Goal: Task Accomplishment & Management: Complete application form

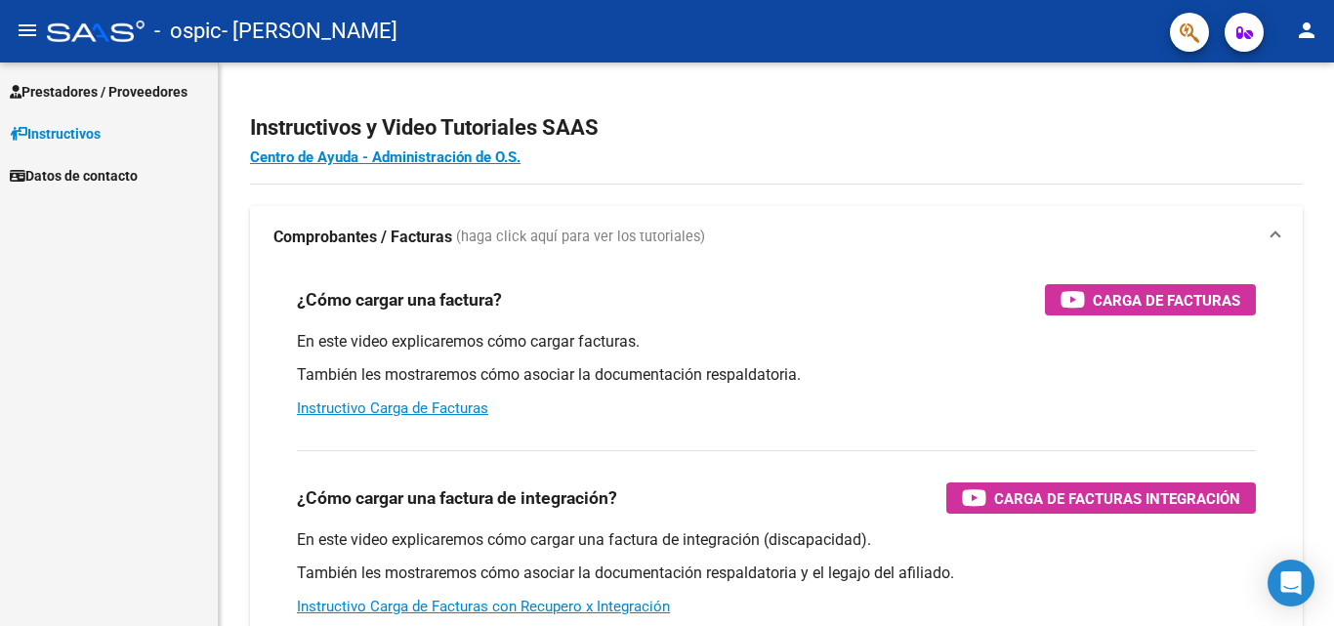
click at [71, 81] on span "Prestadores / Proveedores" at bounding box center [99, 91] width 178 height 21
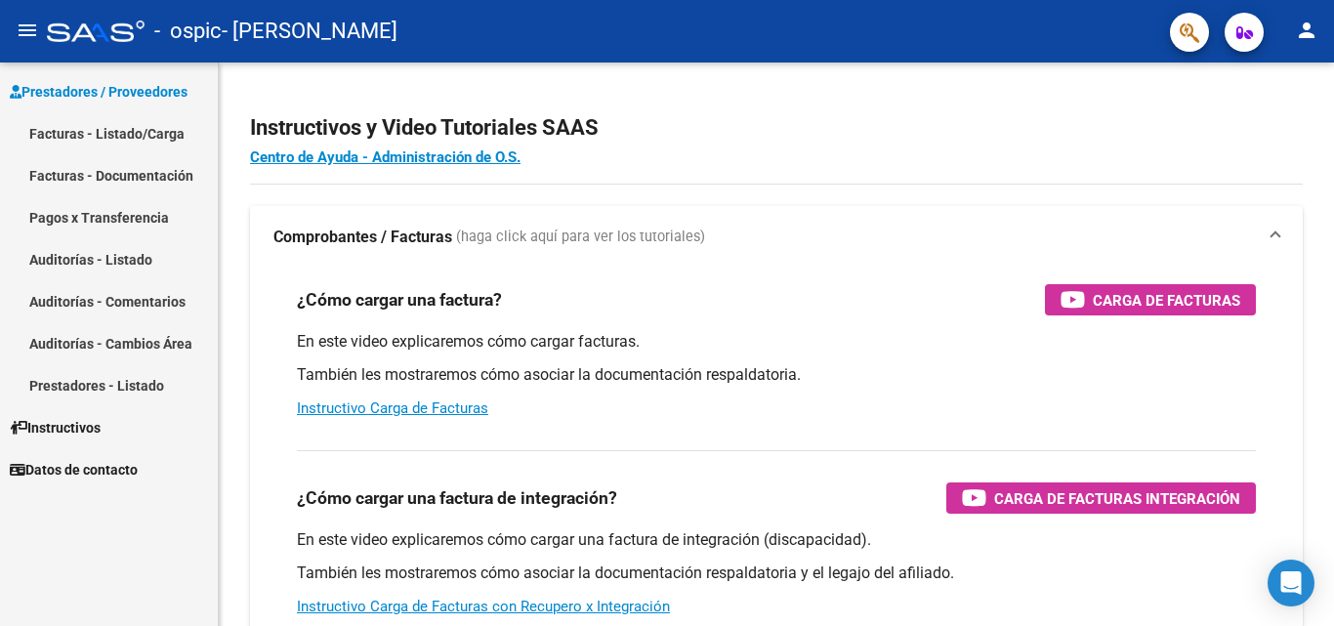
click at [81, 162] on link "Facturas - Documentación" at bounding box center [109, 175] width 218 height 42
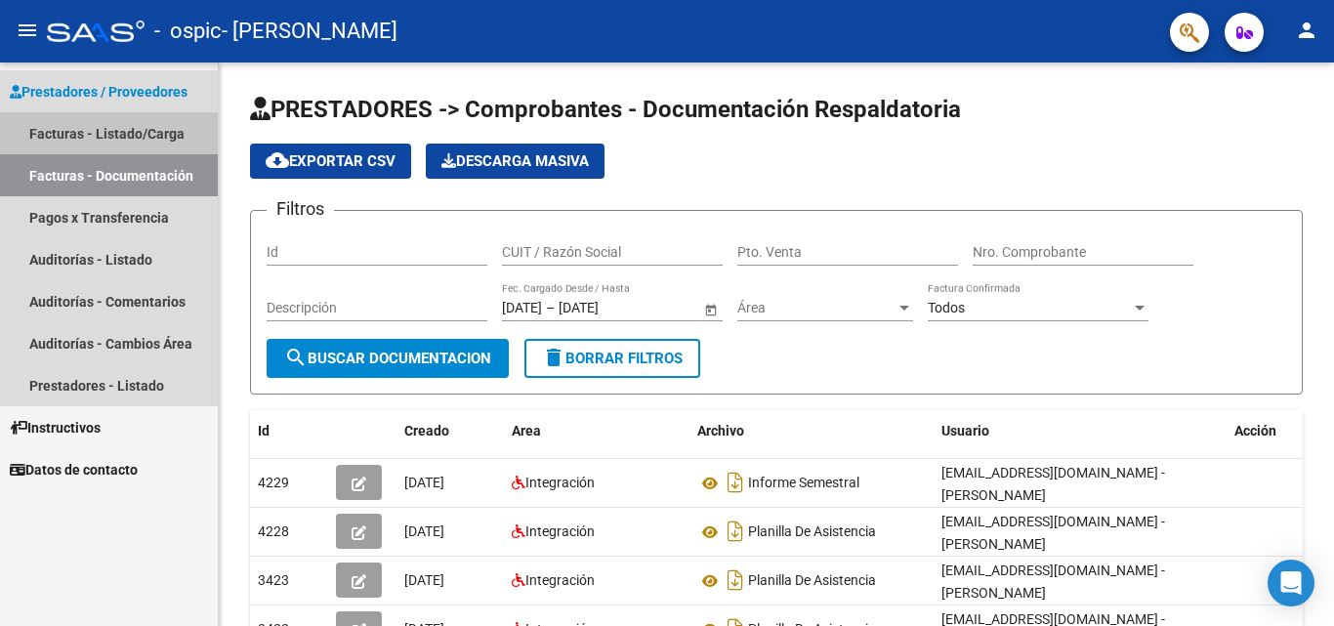
click at [173, 137] on link "Facturas - Listado/Carga" at bounding box center [109, 133] width 218 height 42
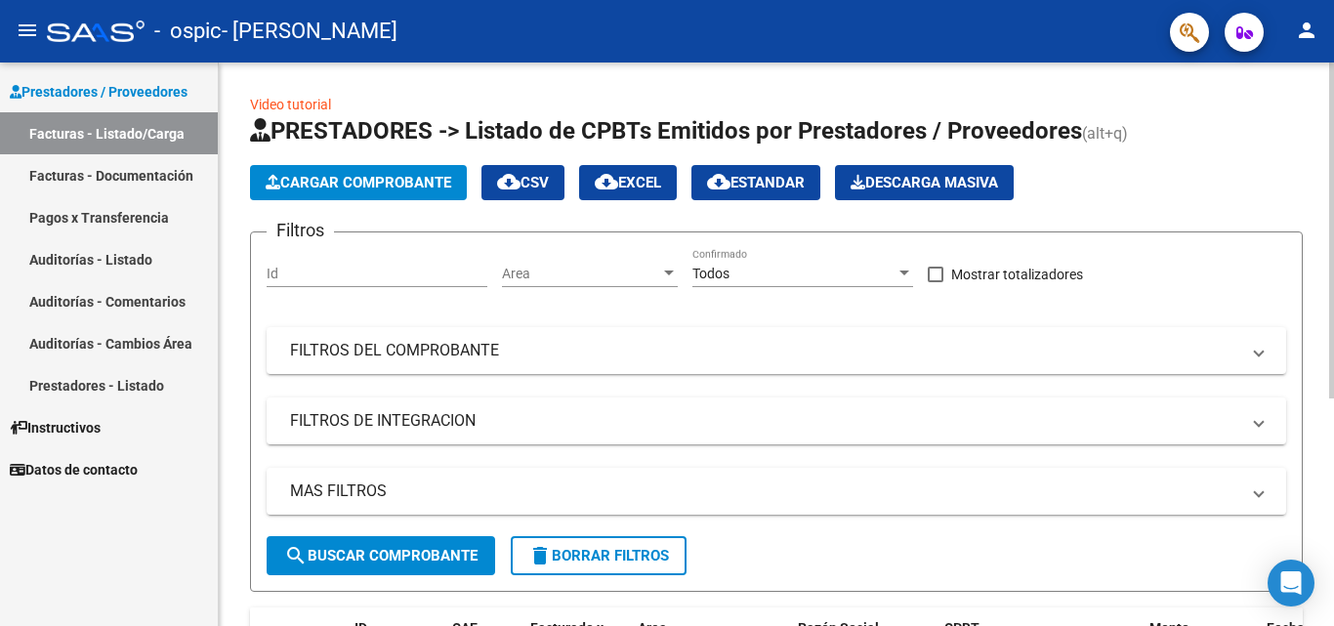
click at [334, 190] on span "Cargar Comprobante" at bounding box center [359, 183] width 186 height 18
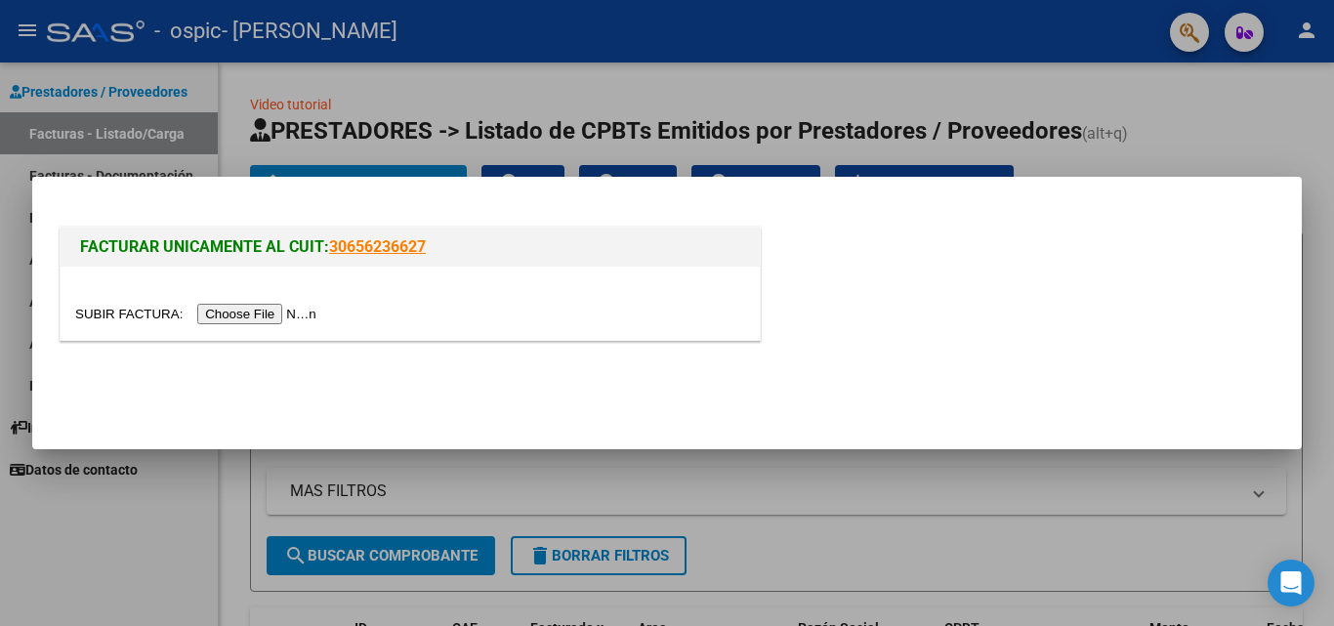
click at [249, 309] on input "file" at bounding box center [198, 314] width 247 height 21
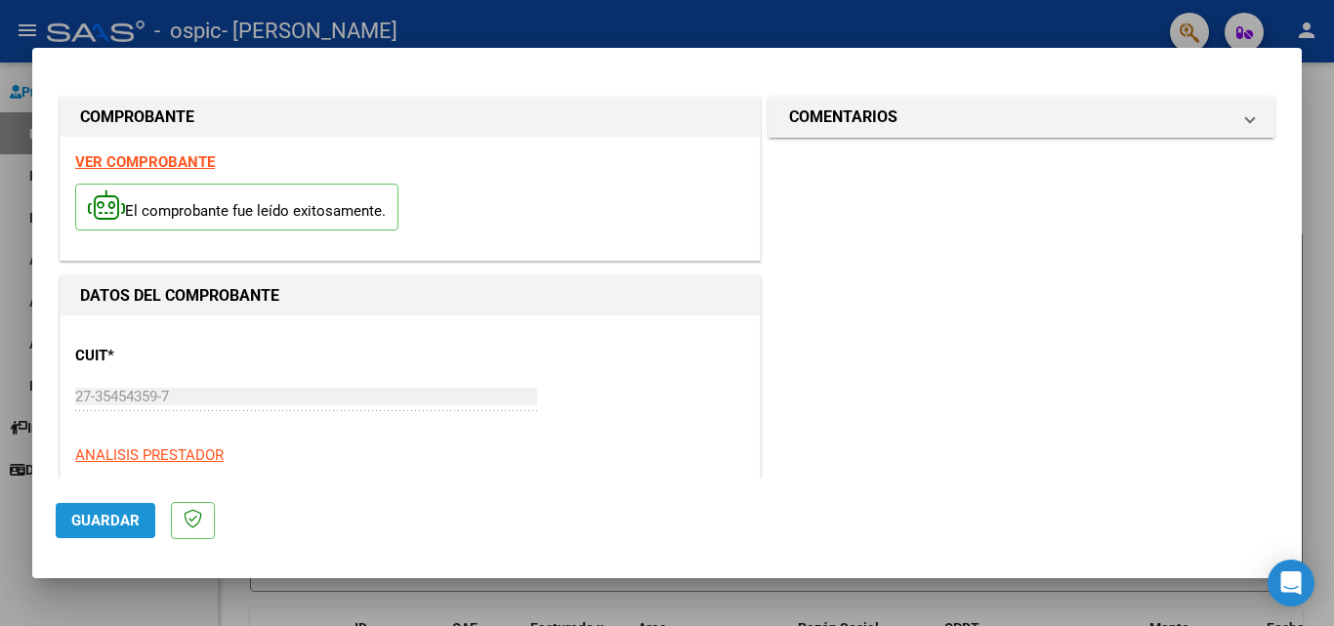
click at [123, 523] on span "Guardar" at bounding box center [105, 521] width 68 height 18
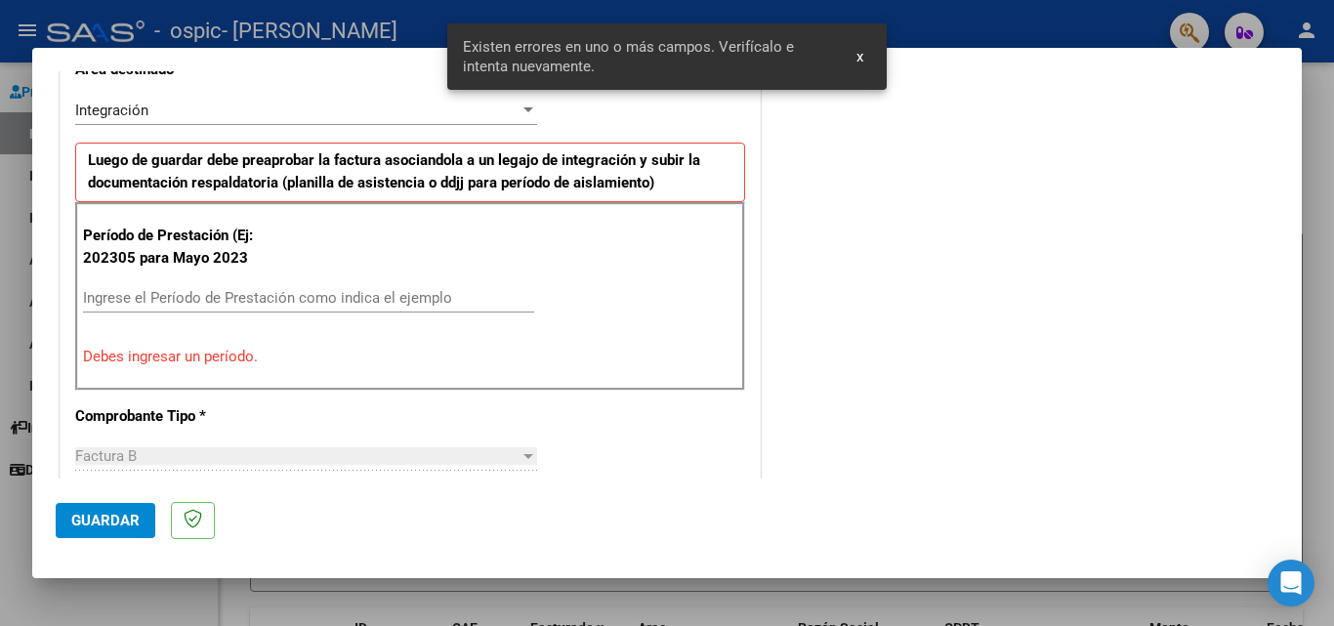
scroll to position [440, 0]
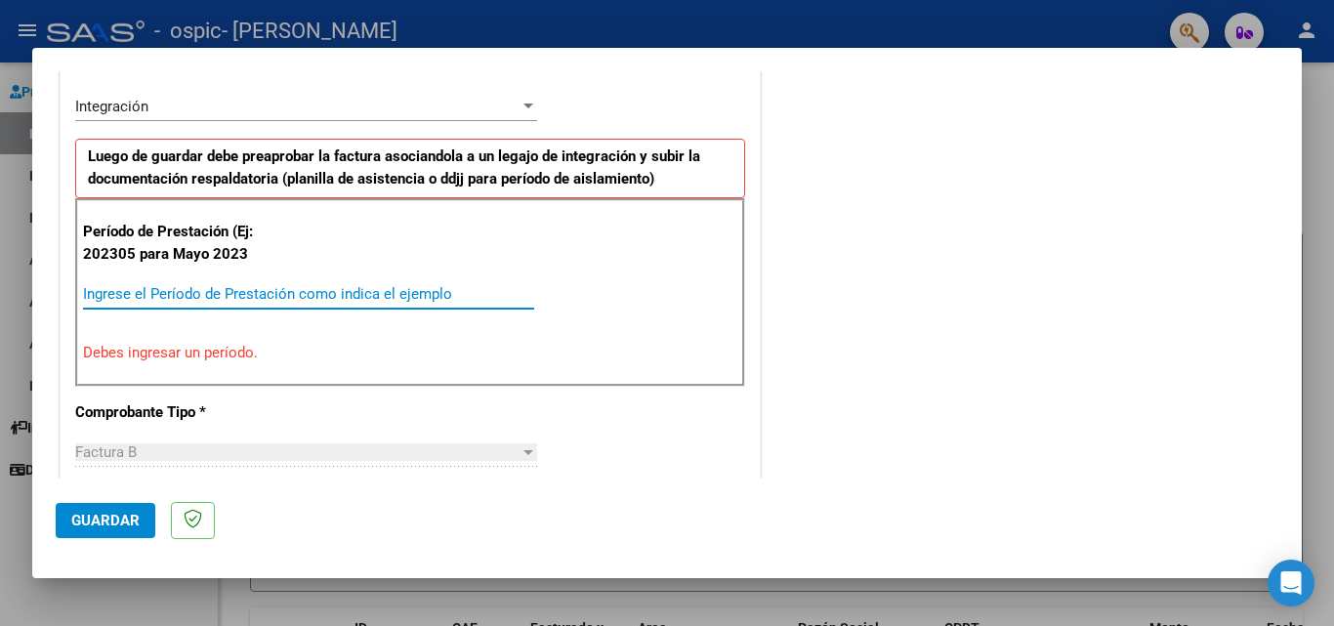
click at [166, 294] on input "Ingrese el Período de Prestación como indica el ejemplo" at bounding box center [308, 294] width 451 height 18
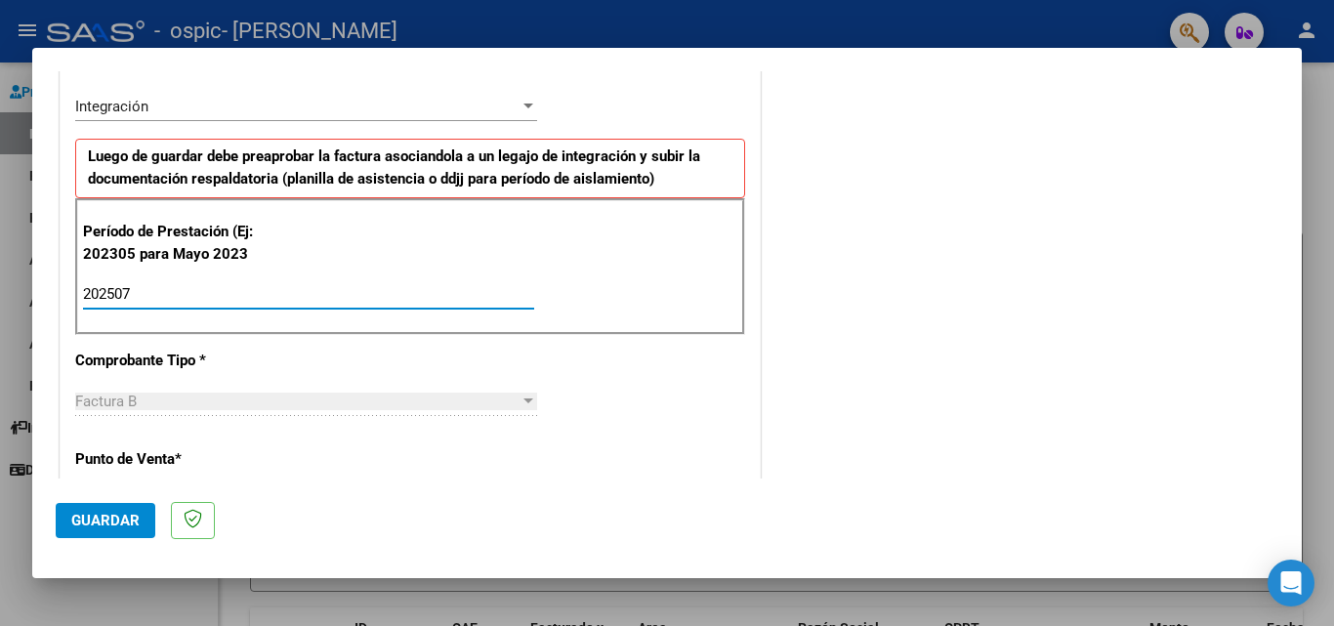
type input "202507"
click at [778, 405] on div "COMENTARIOS Comentarios del Prestador / Gerenciador:" at bounding box center [1022, 482] width 514 height 1660
click at [712, 398] on div "CUIT * 27-35454359-7 Ingresar CUIT ANALISIS PRESTADOR Area destinado * Integrac…" at bounding box center [410, 591] width 699 height 1432
click at [376, 409] on div "Factura B" at bounding box center [297, 402] width 444 height 18
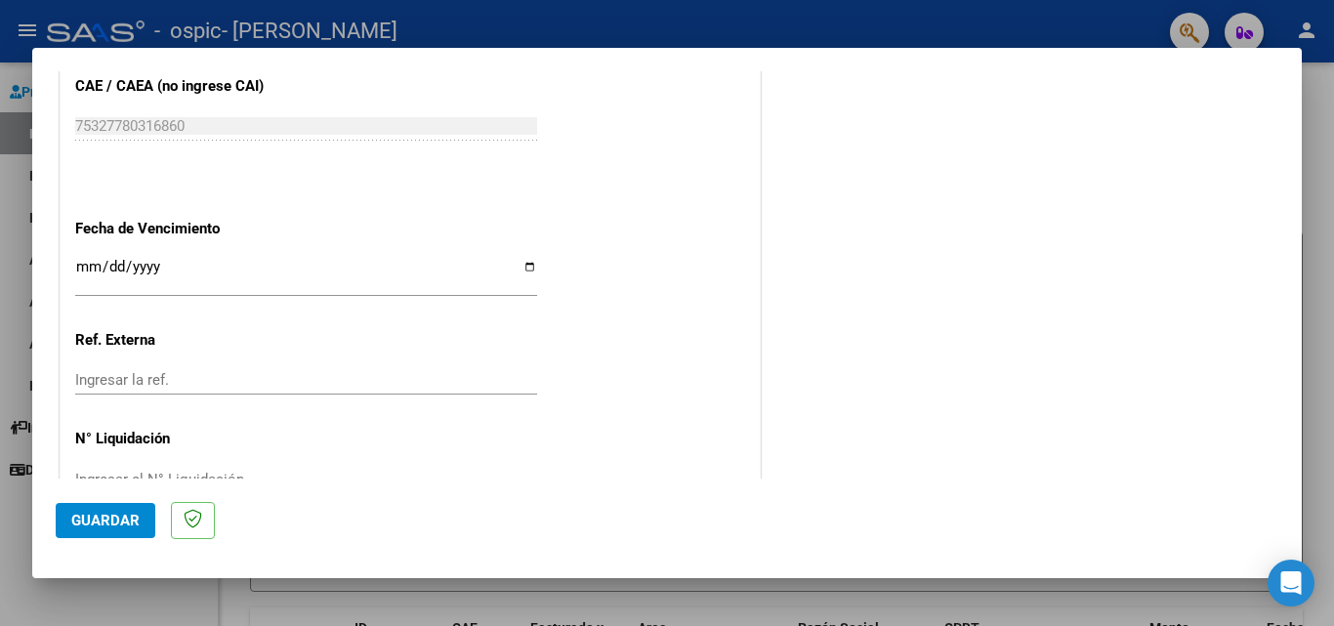
scroll to position [1261, 0]
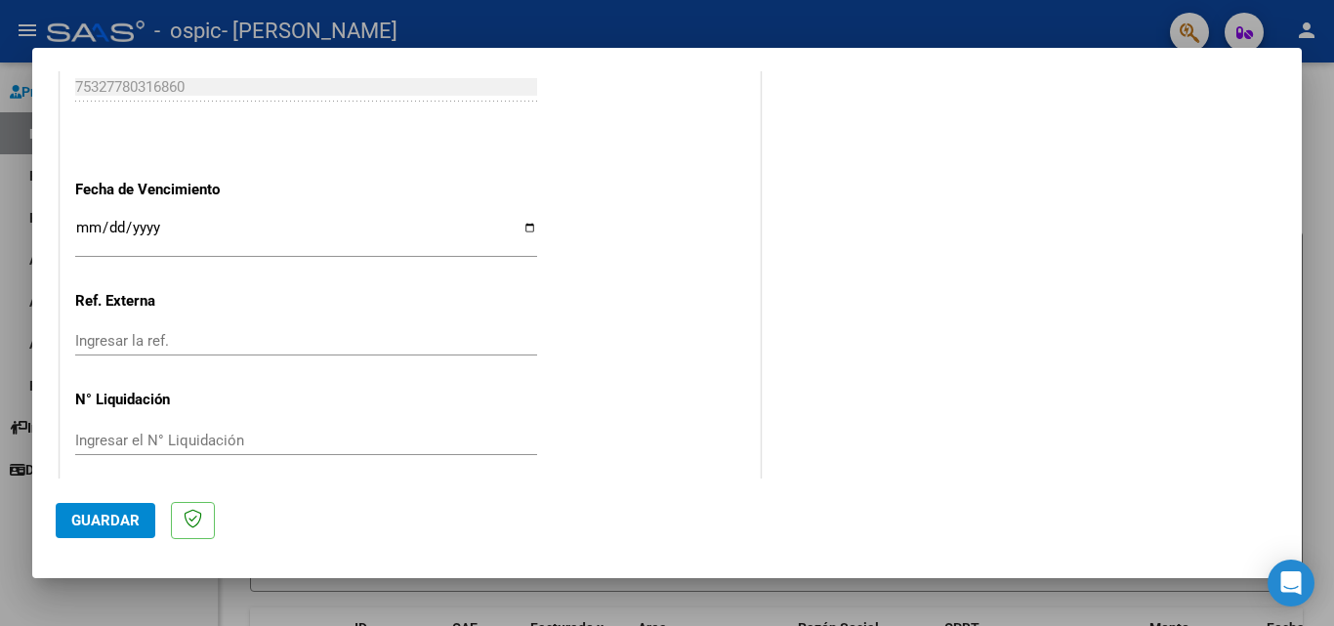
click at [522, 228] on input "Ingresar la fecha" at bounding box center [306, 235] width 462 height 31
type input "[DATE]"
click at [95, 525] on span "Guardar" at bounding box center [105, 521] width 68 height 18
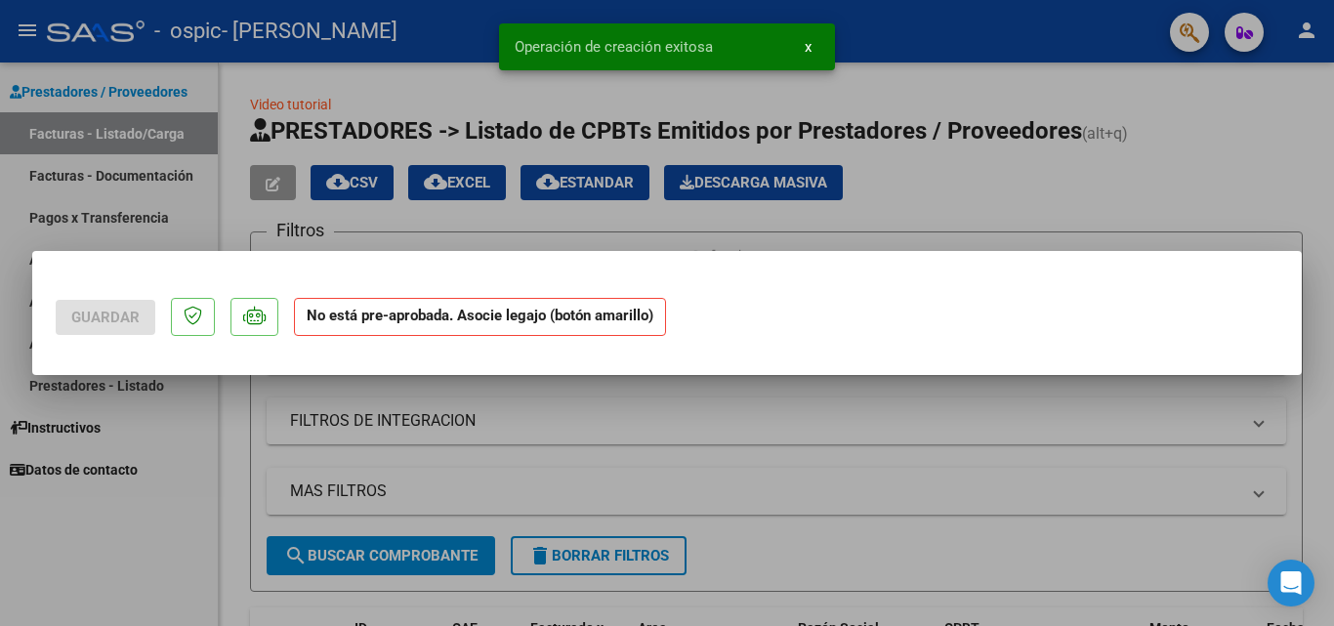
scroll to position [0, 0]
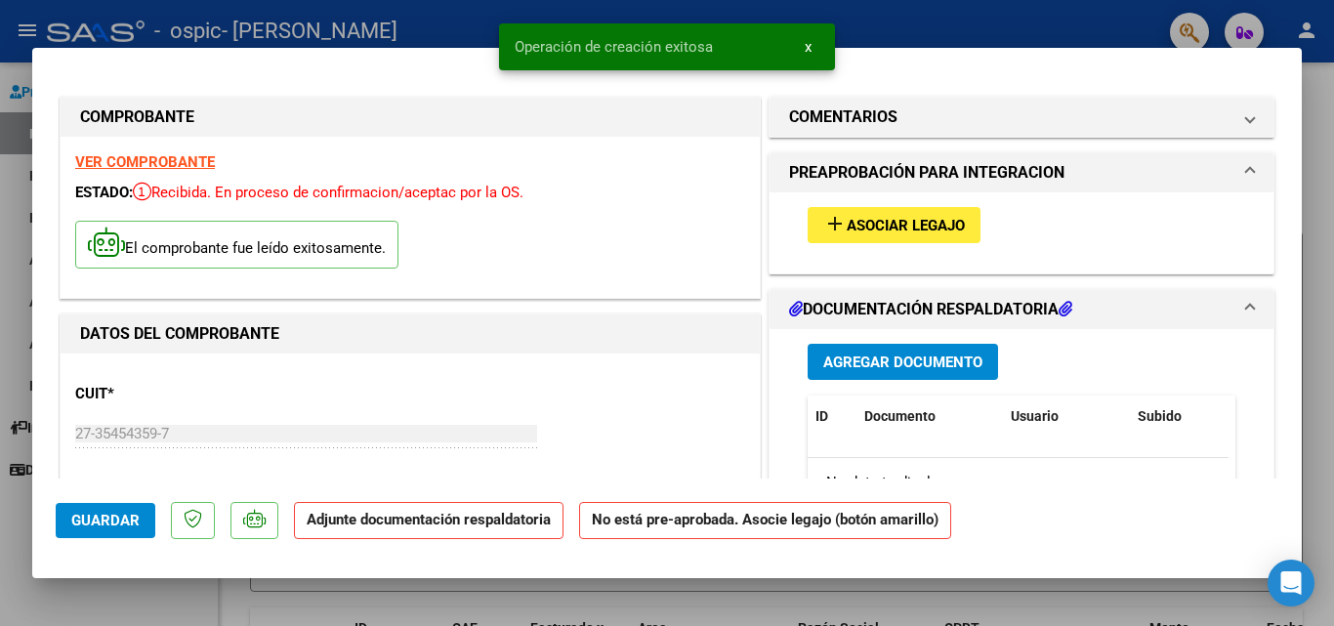
click at [877, 240] on button "add Asociar Legajo" at bounding box center [893, 225] width 173 height 36
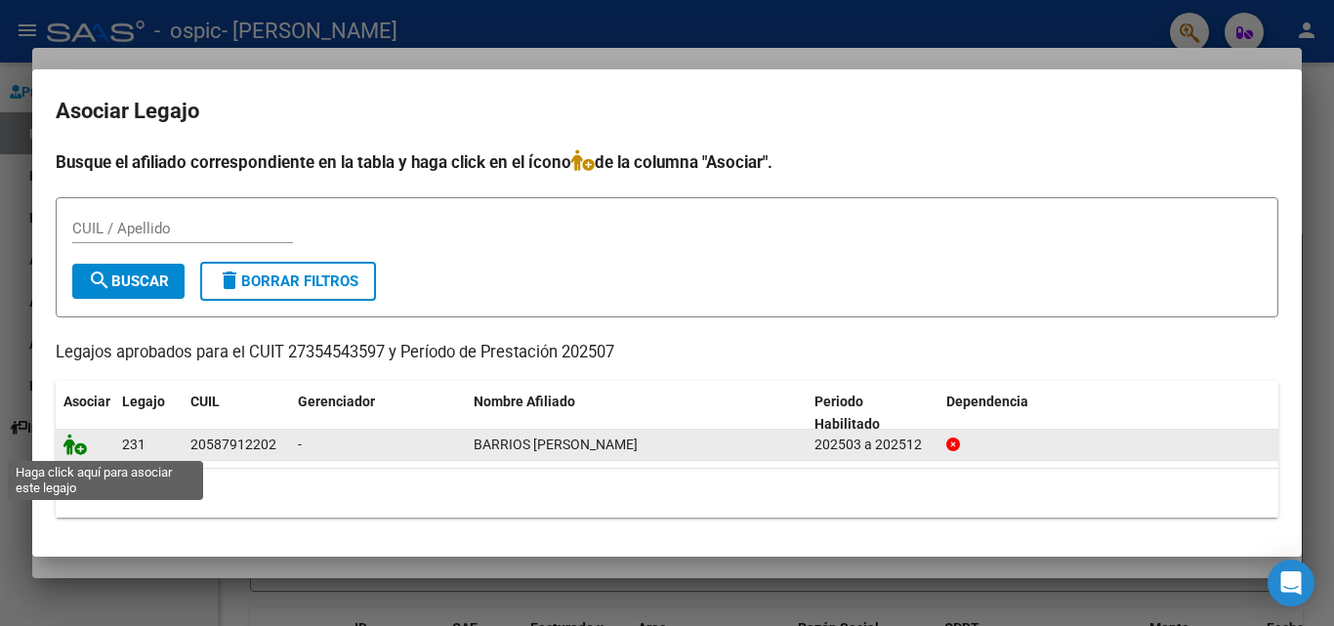
click at [80, 448] on icon at bounding box center [74, 444] width 23 height 21
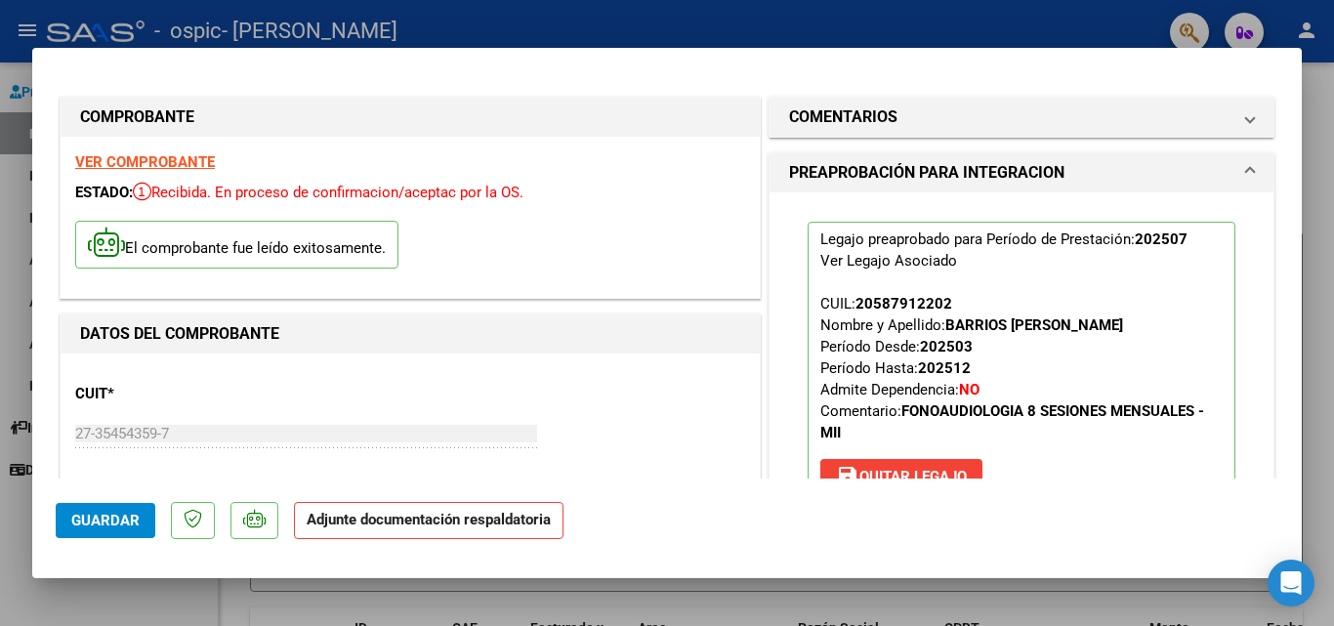
scroll to position [367, 0]
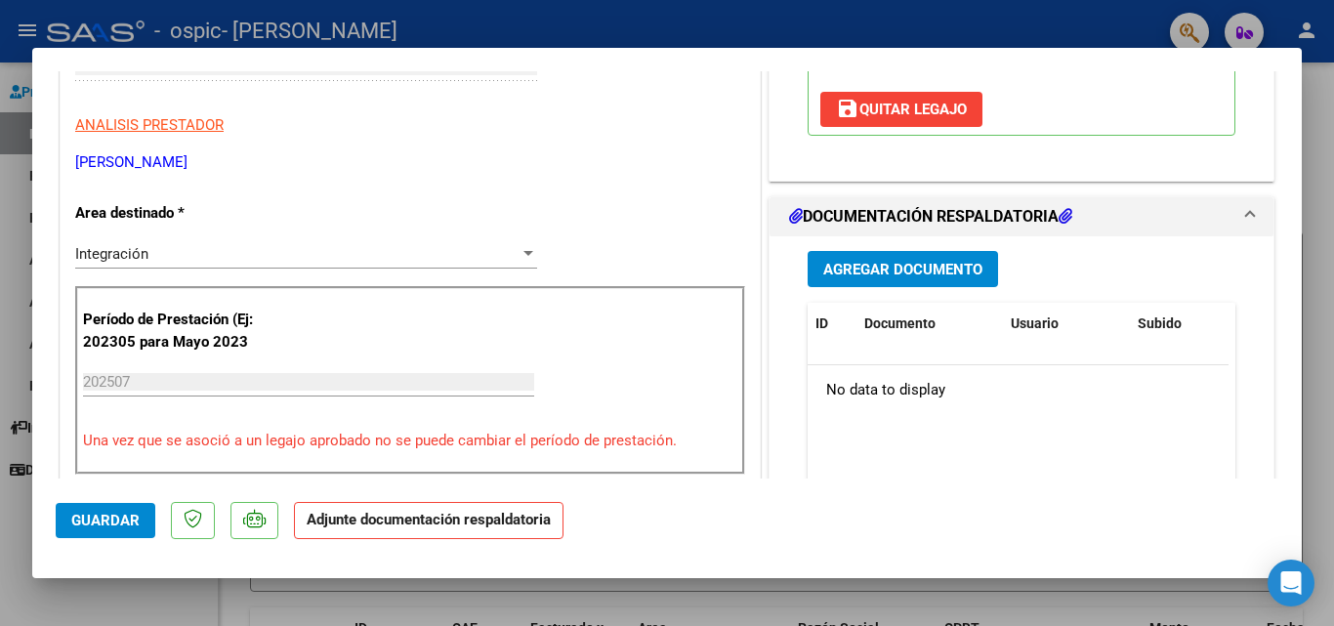
click at [900, 268] on span "Agregar Documento" at bounding box center [902, 270] width 159 height 18
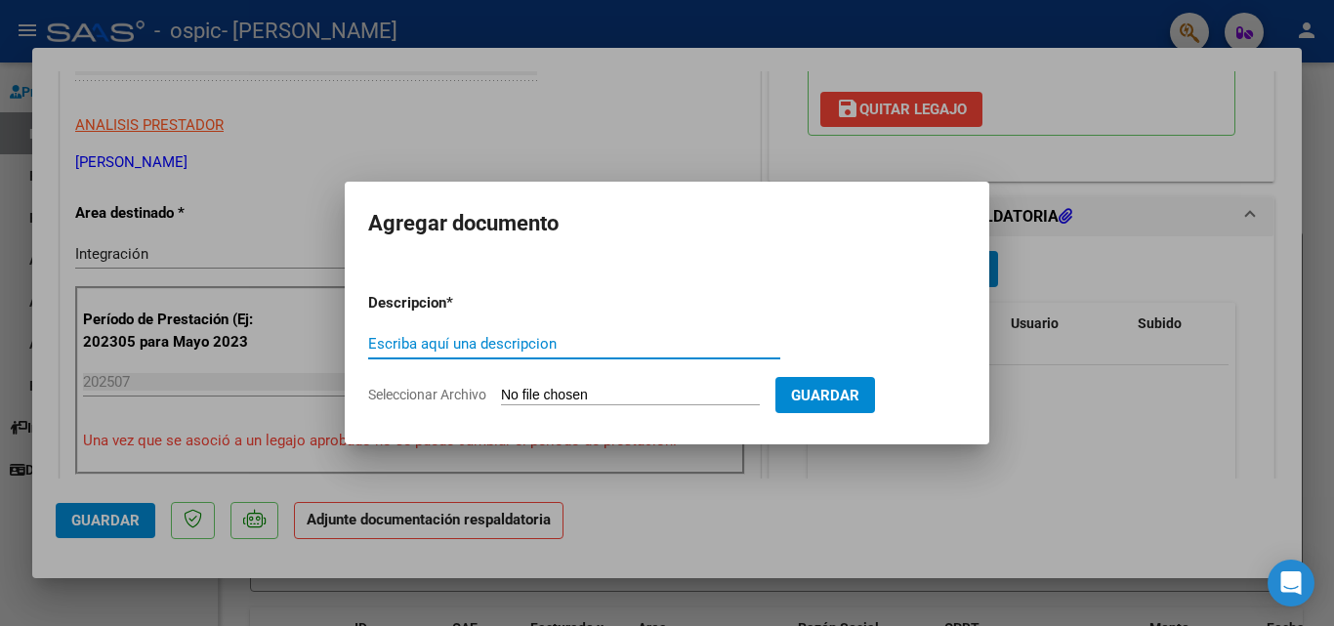
click at [467, 336] on input "Escriba aquí una descripcion" at bounding box center [574, 344] width 412 height 18
click at [390, 400] on span "Seleccionar Archivo" at bounding box center [427, 395] width 118 height 16
click at [501, 400] on input "Seleccionar Archivo" at bounding box center [630, 396] width 259 height 19
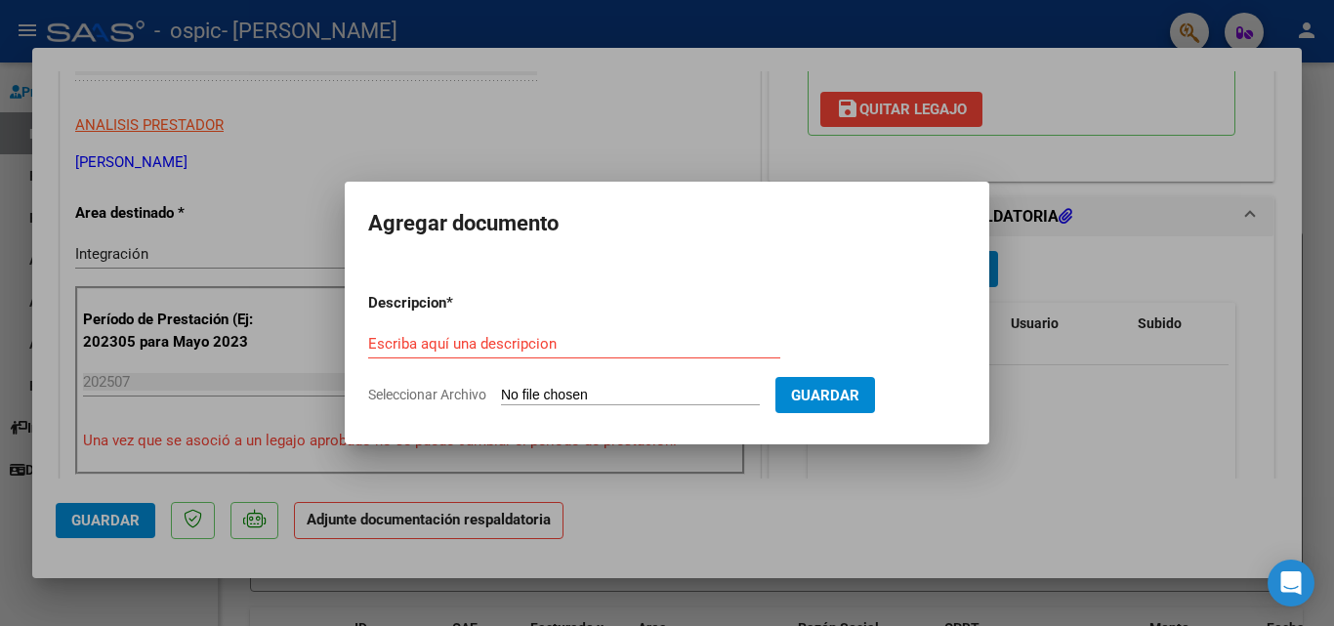
type input "C:\fakepath\planilla asistencia [PERSON_NAME][DATE].pdf"
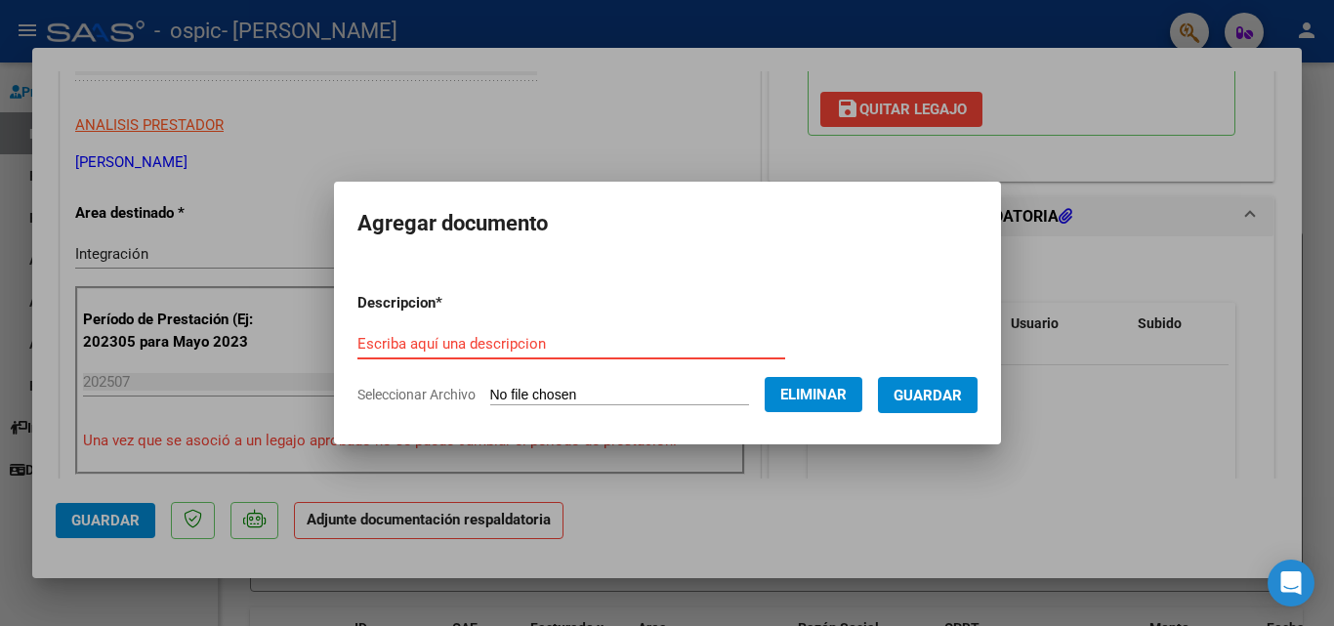
click at [402, 337] on input "Escriba aquí una descripcion" at bounding box center [571, 344] width 428 height 18
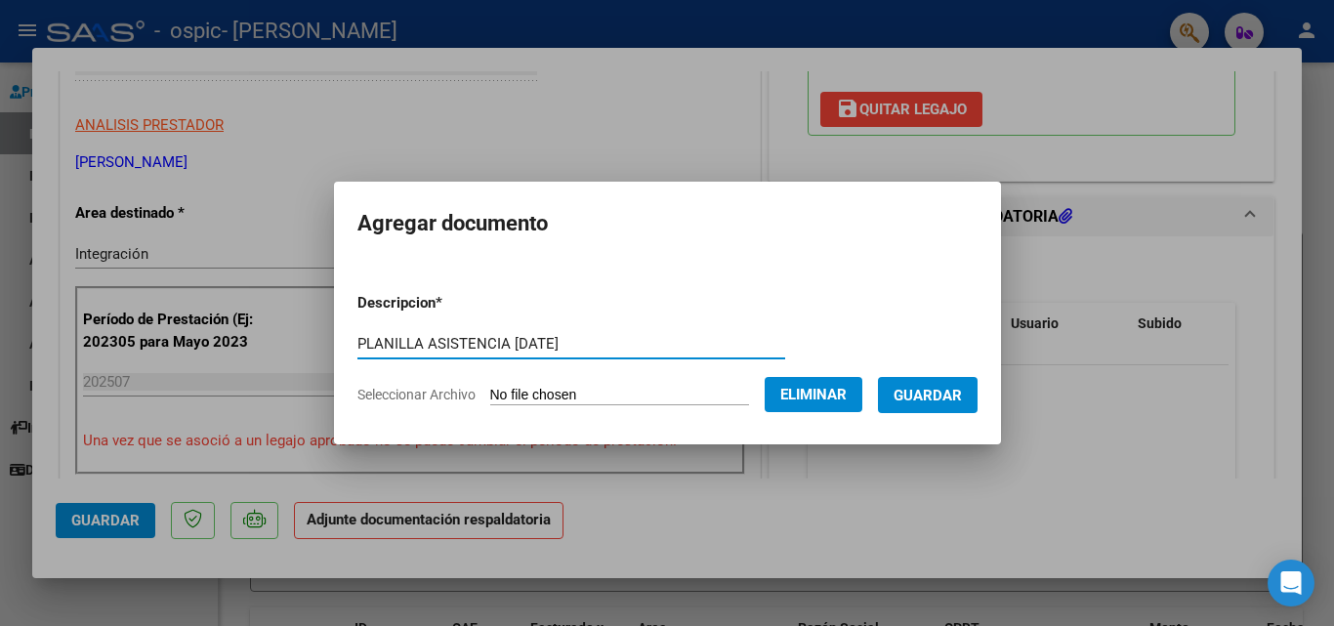
type input "PLANILLA ASISTENCIA [DATE]"
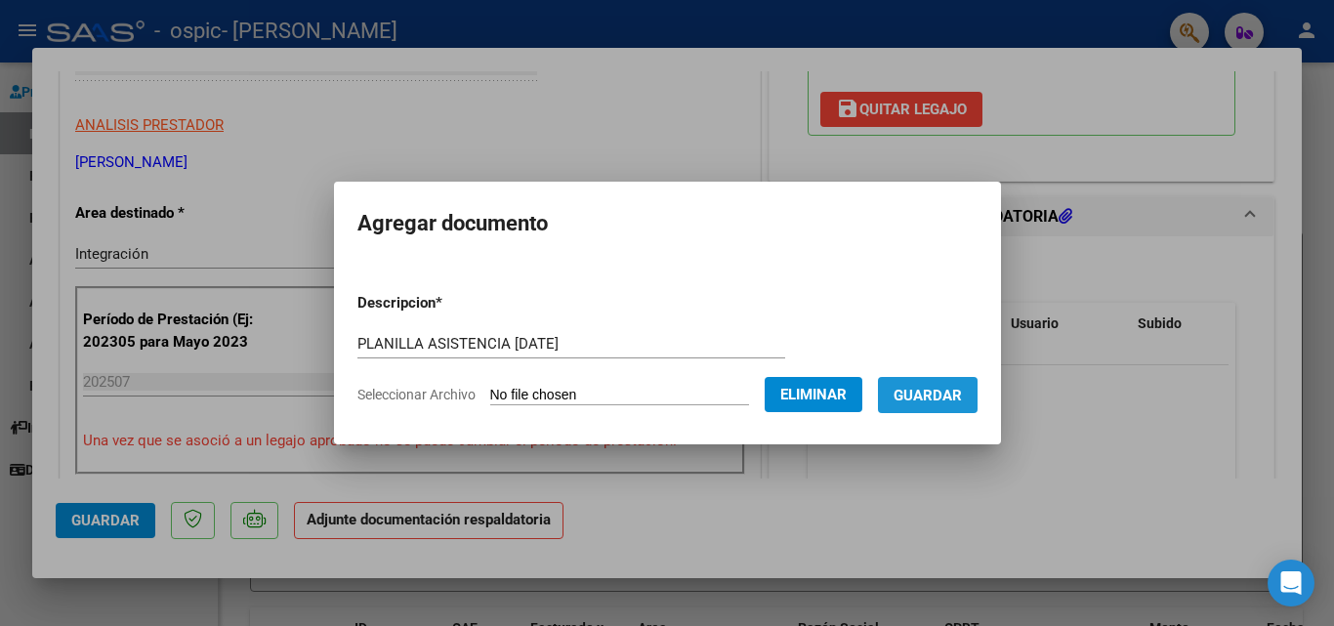
click at [943, 401] on span "Guardar" at bounding box center [927, 396] width 68 height 18
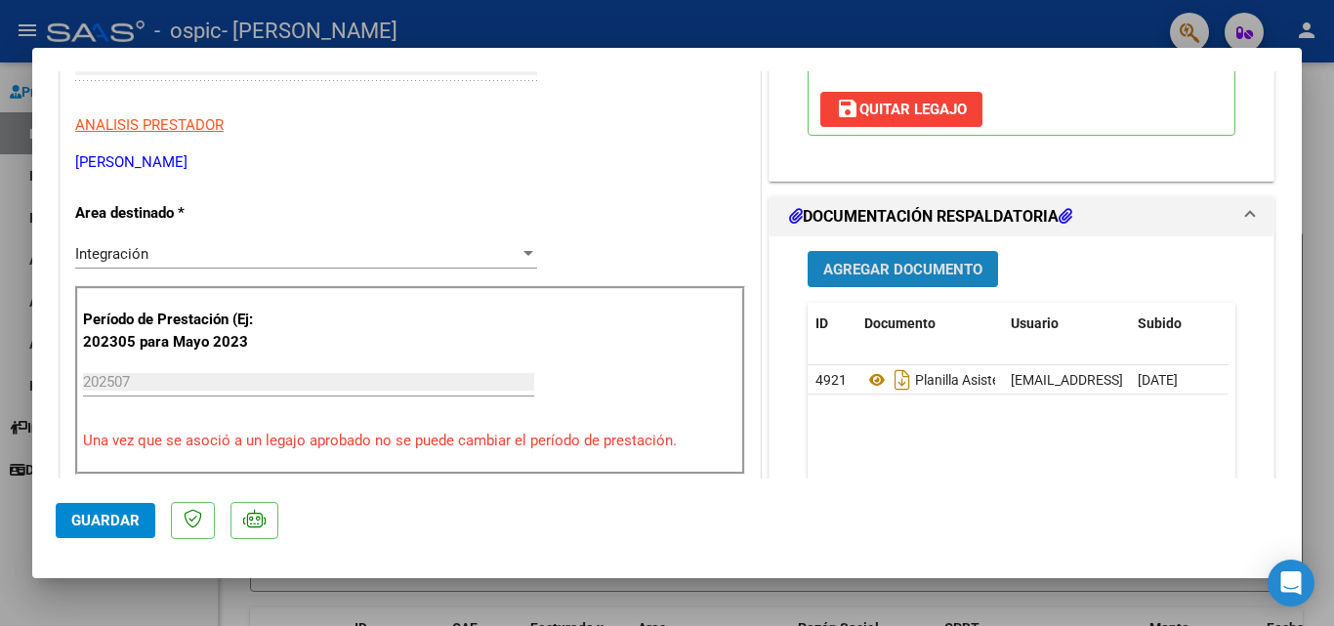
click at [869, 261] on span "Agregar Documento" at bounding box center [902, 270] width 159 height 18
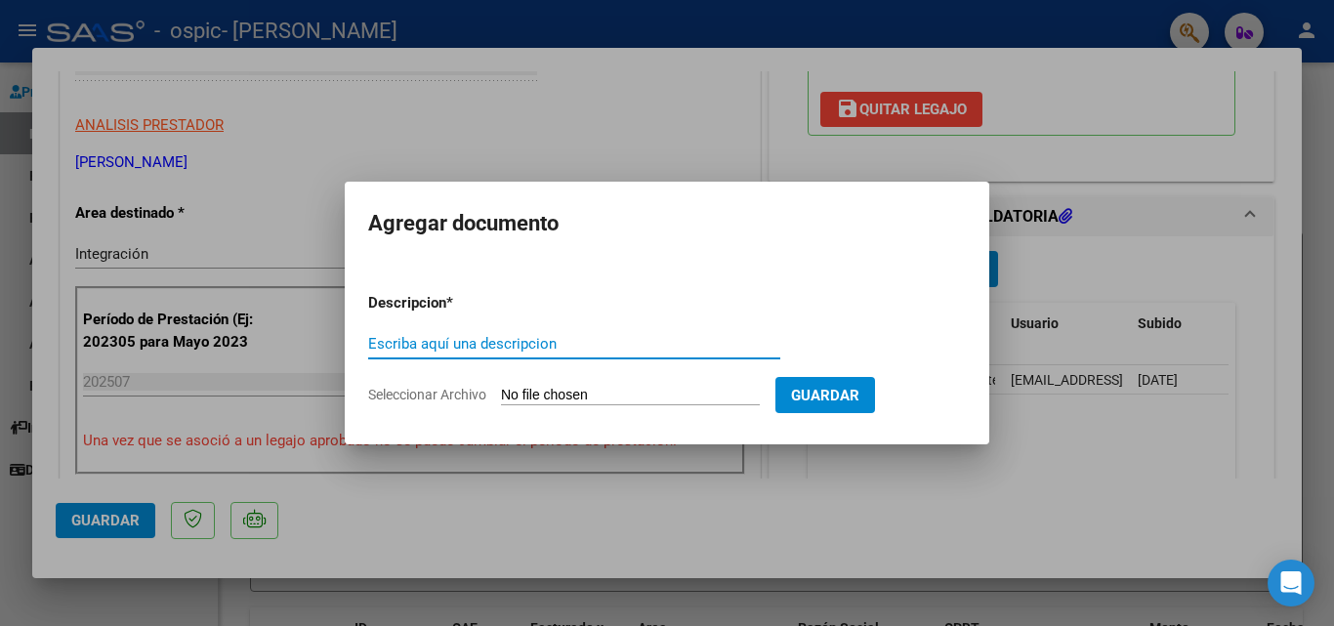
click at [405, 394] on span "Seleccionar Archivo" at bounding box center [427, 395] width 118 height 16
click at [501, 394] on input "Seleccionar Archivo" at bounding box center [630, 396] width 259 height 19
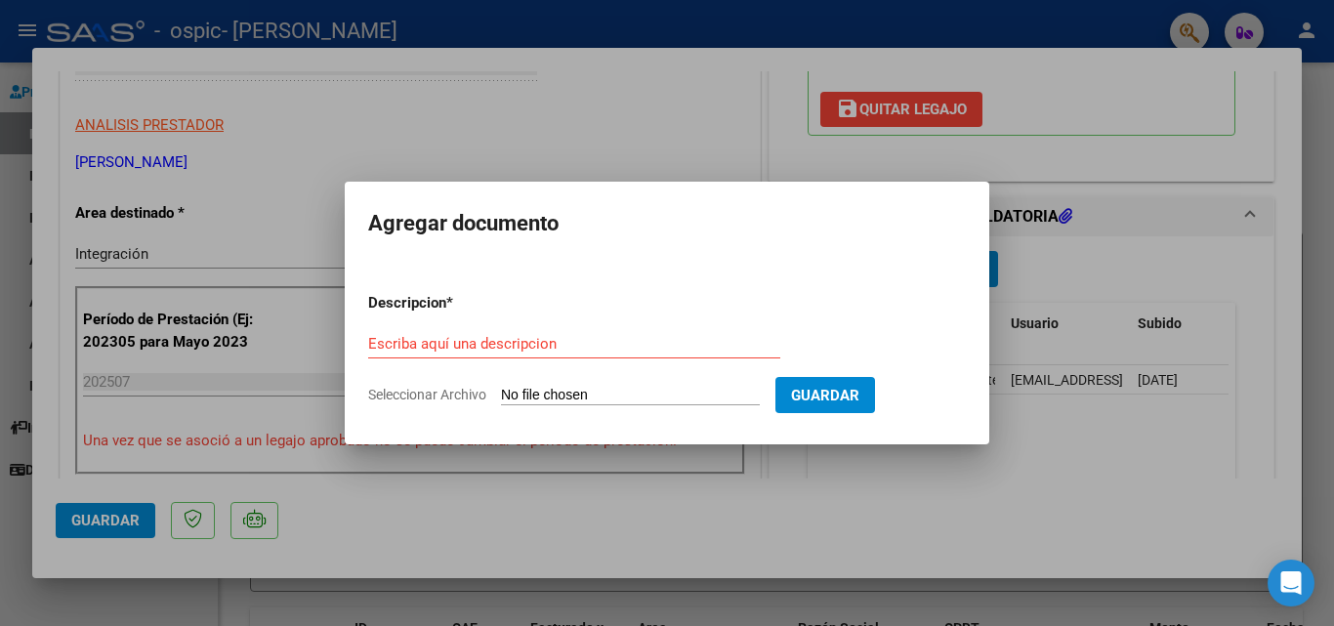
type input "C:\fakepath\27354543597_006_00004_00000441.pdf"
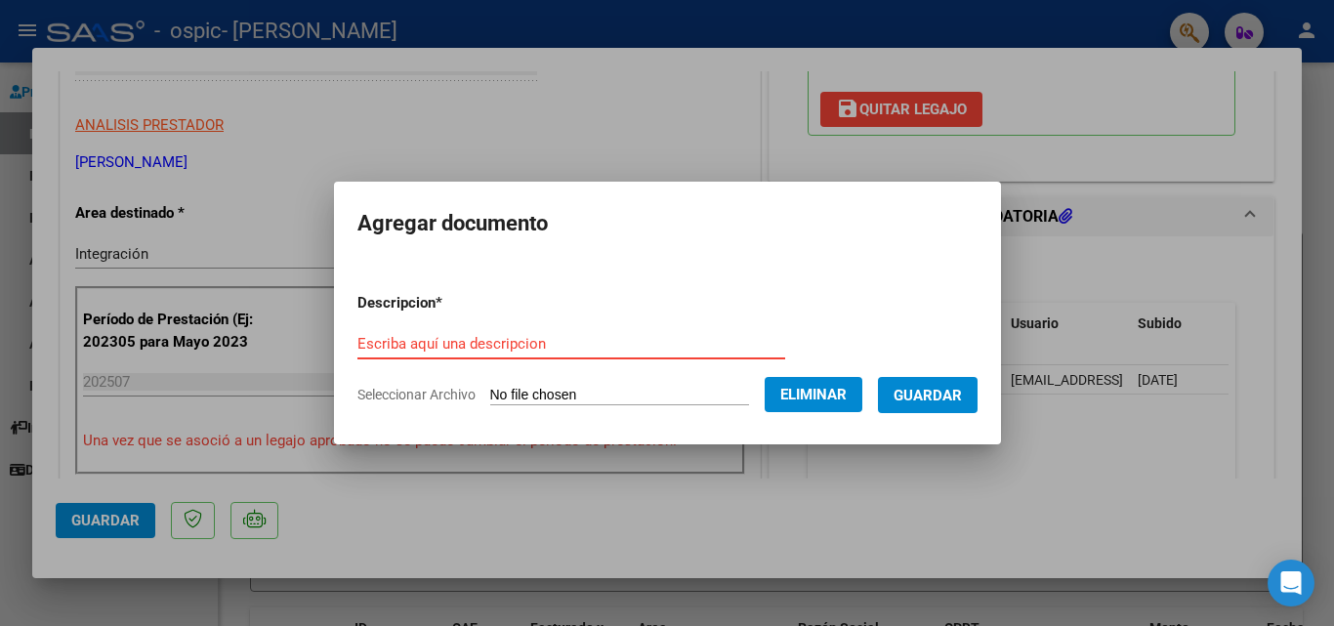
click at [607, 349] on input "Escriba aquí una descripcion" at bounding box center [571, 344] width 428 height 18
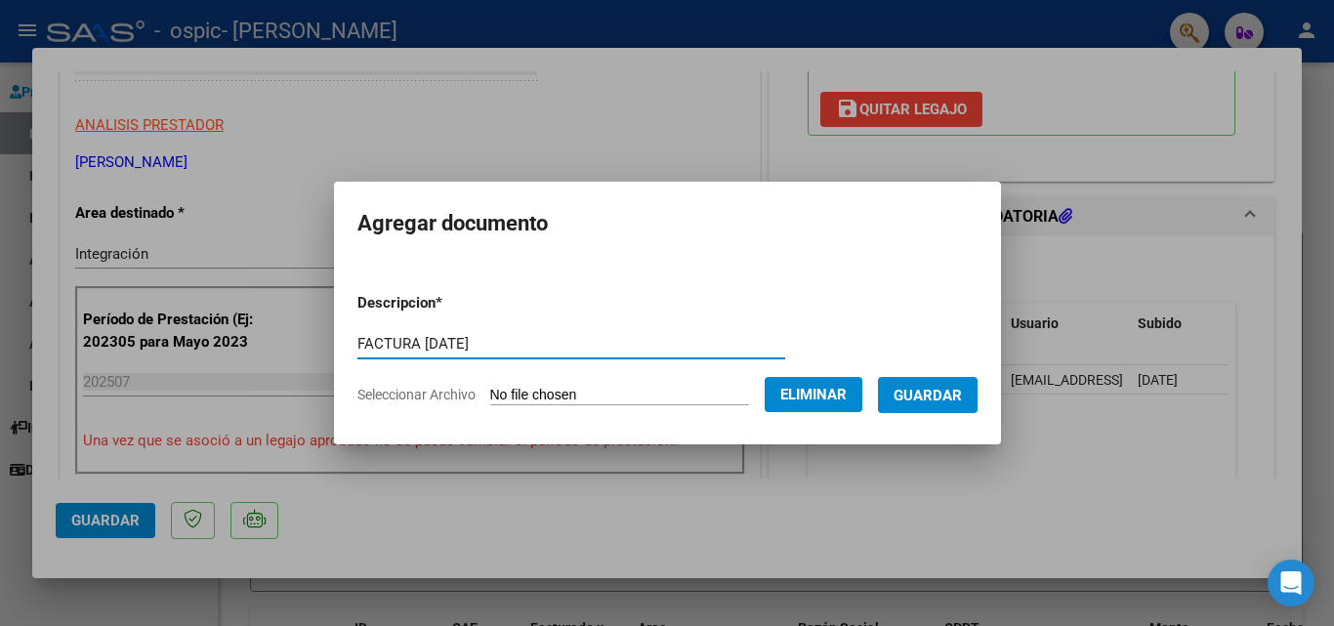
type input "FACTURA [DATE]"
click at [956, 387] on span "Guardar" at bounding box center [927, 396] width 68 height 18
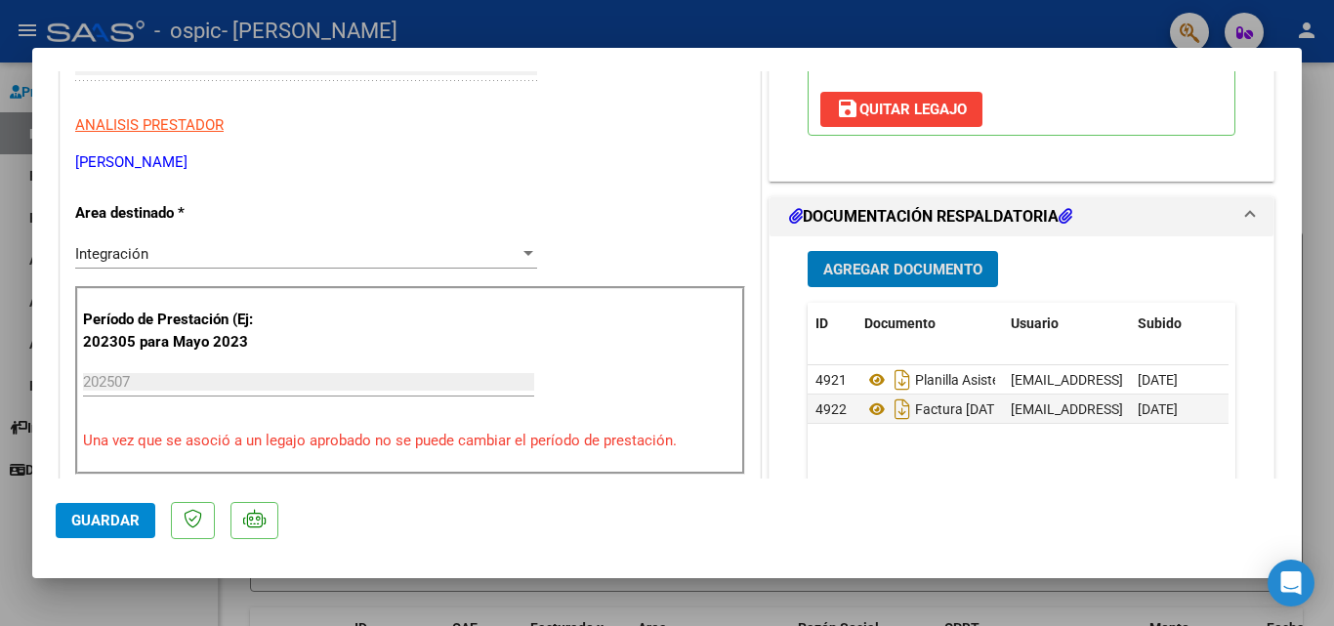
click at [122, 529] on button "Guardar" at bounding box center [106, 520] width 100 height 35
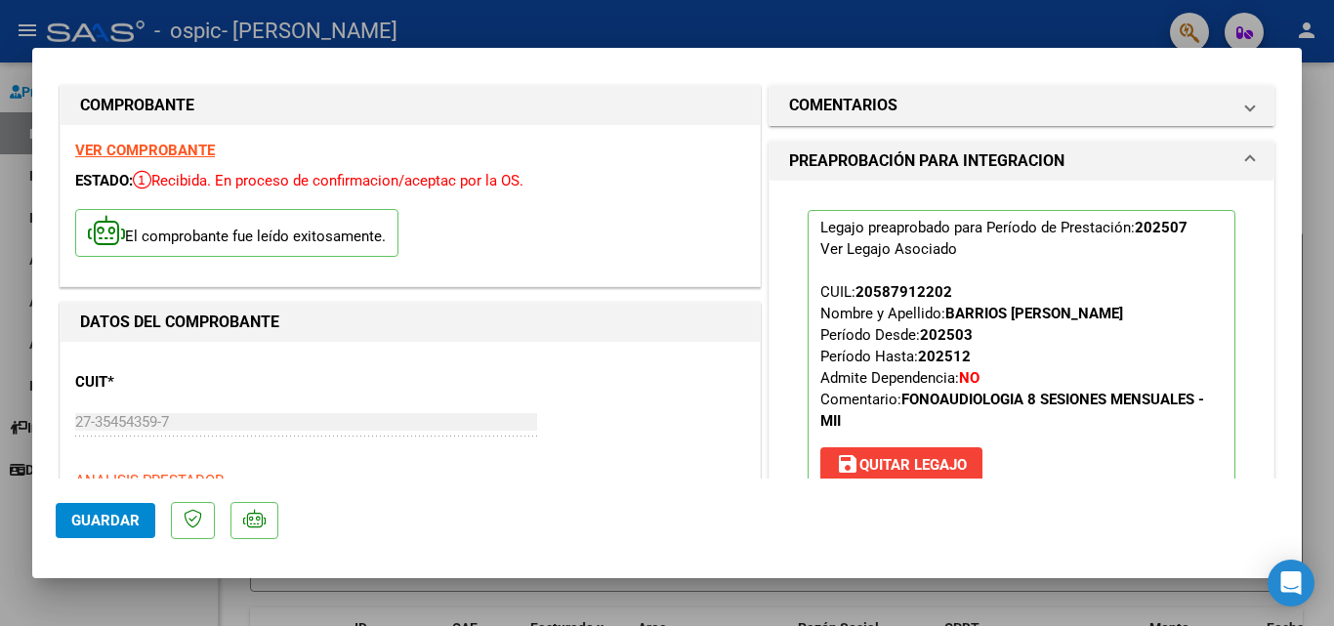
click at [1329, 164] on div at bounding box center [667, 313] width 1334 height 626
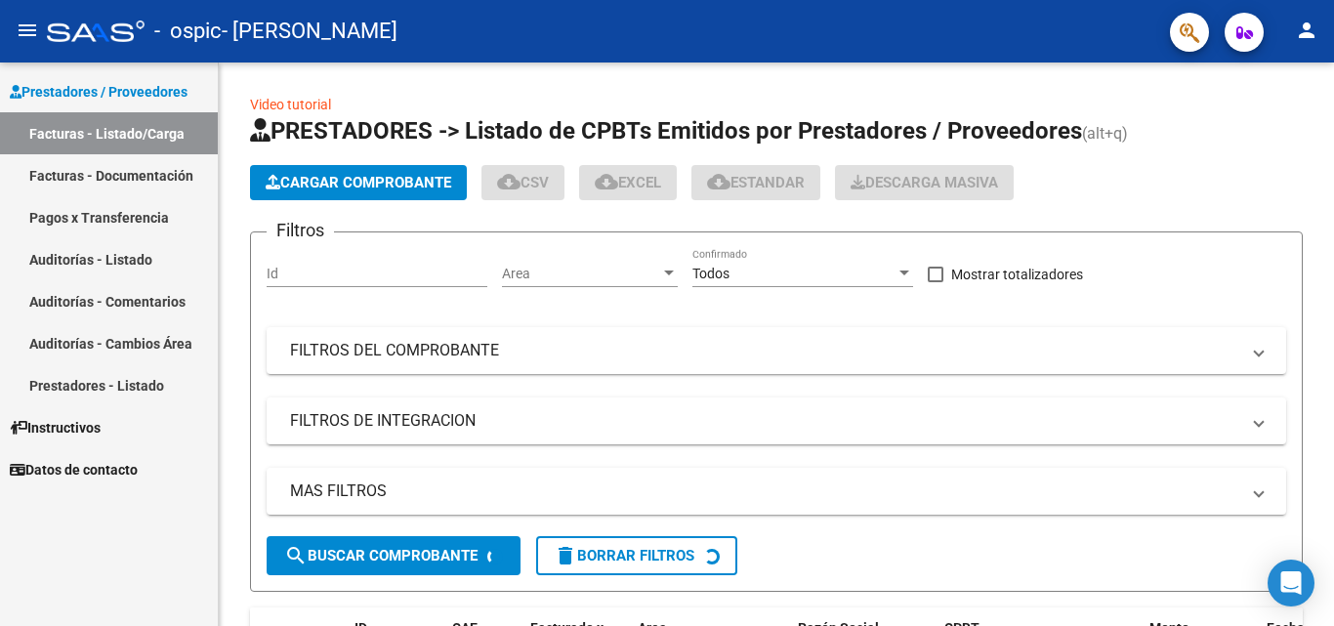
click at [1329, 164] on div at bounding box center [1331, 229] width 5 height 334
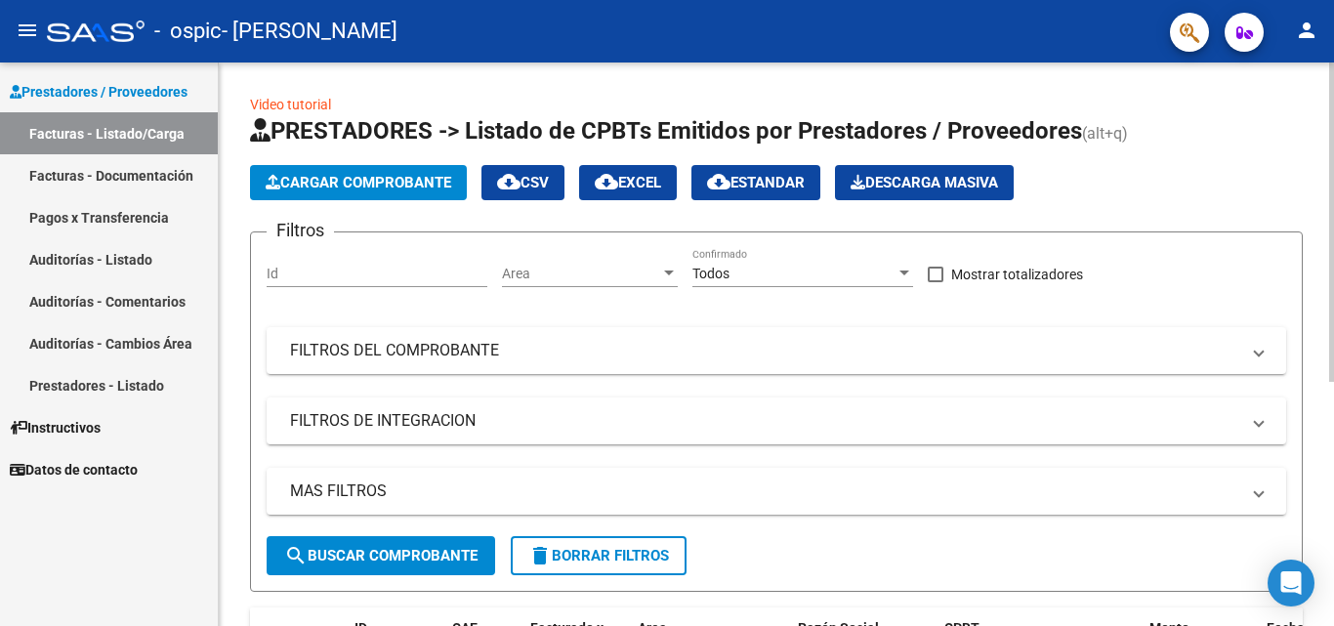
scroll to position [431, 0]
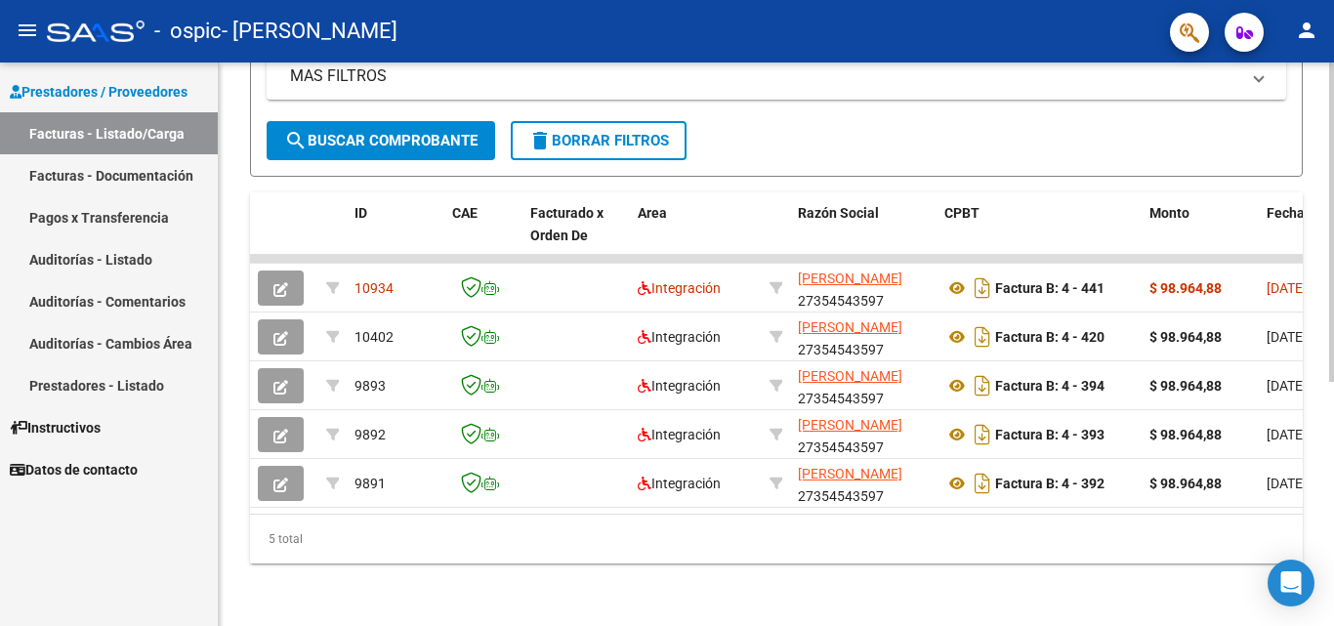
click at [1331, 601] on div at bounding box center [1331, 343] width 5 height 563
